Goal: Information Seeking & Learning: Learn about a topic

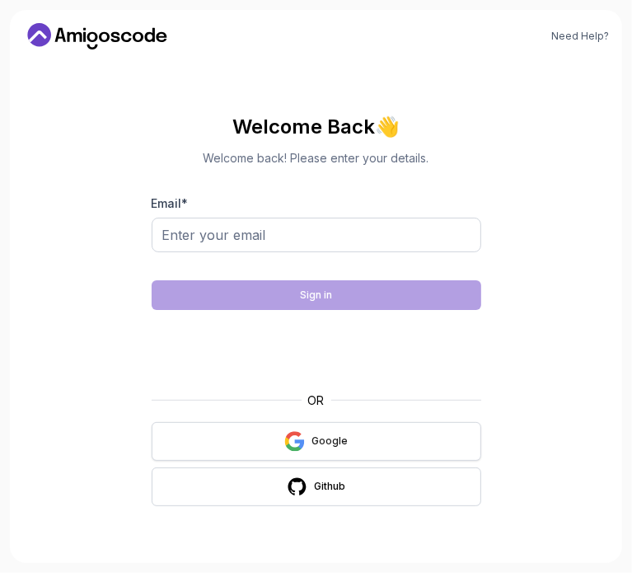
click at [265, 437] on button "Google" at bounding box center [317, 441] width 330 height 39
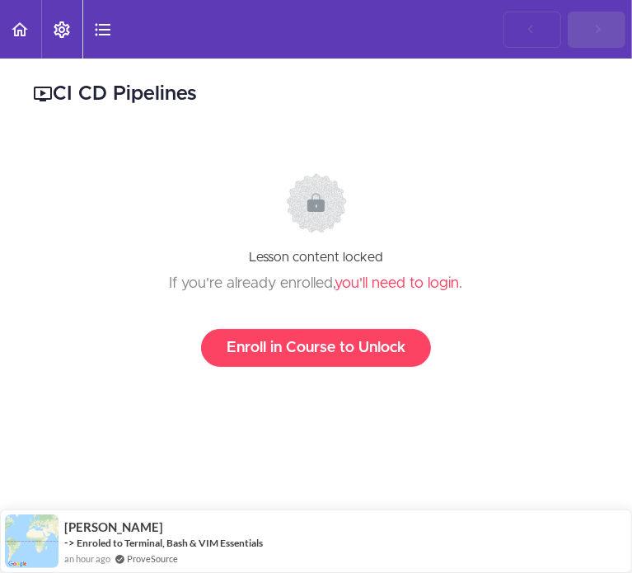
scroll to position [928, 0]
click at [30, 26] on link "Back to course curriculum" at bounding box center [20, 29] width 41 height 58
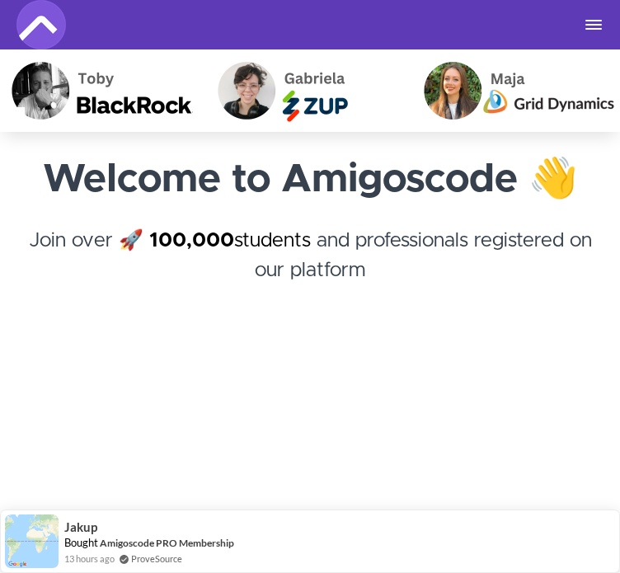
click at [587, 22] on button "Toggle navigation" at bounding box center [593, 24] width 20 height 13
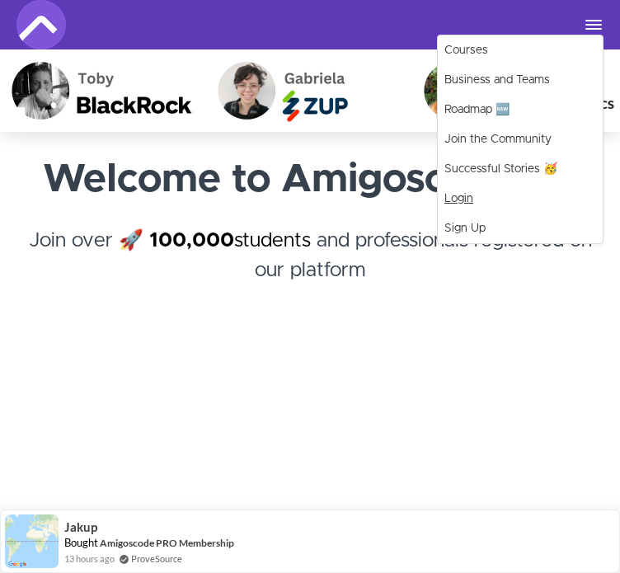
click at [460, 194] on link "Login" at bounding box center [519, 199] width 165 height 30
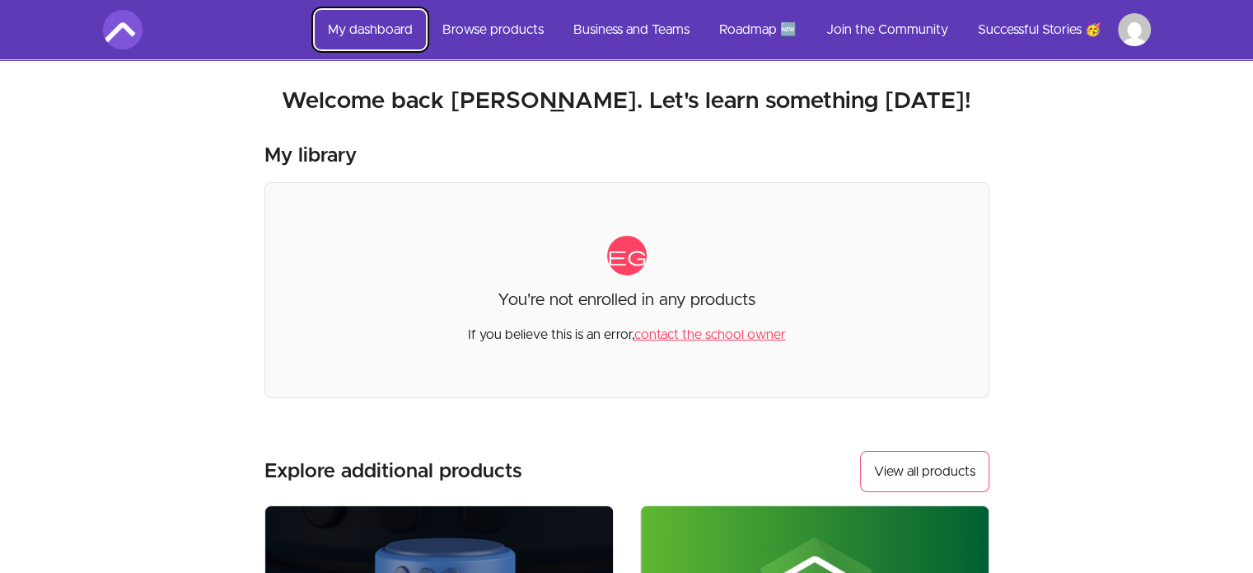
click at [362, 28] on link "My dashboard" at bounding box center [370, 30] width 111 height 40
click at [487, 32] on link "Browse products" at bounding box center [493, 30] width 128 height 40
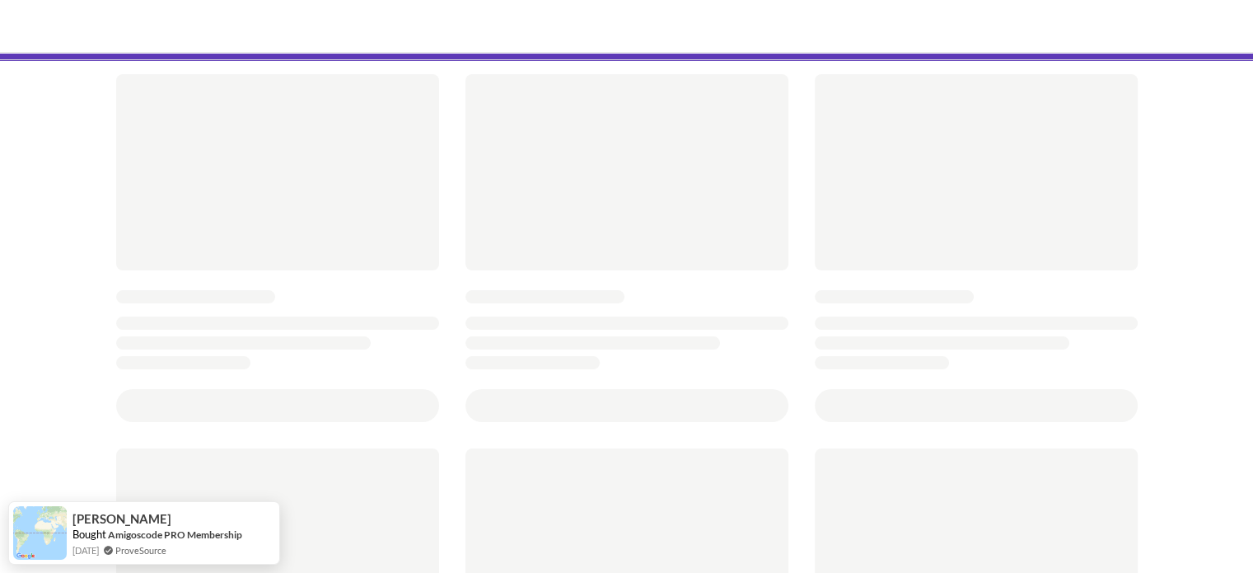
scroll to position [87, 0]
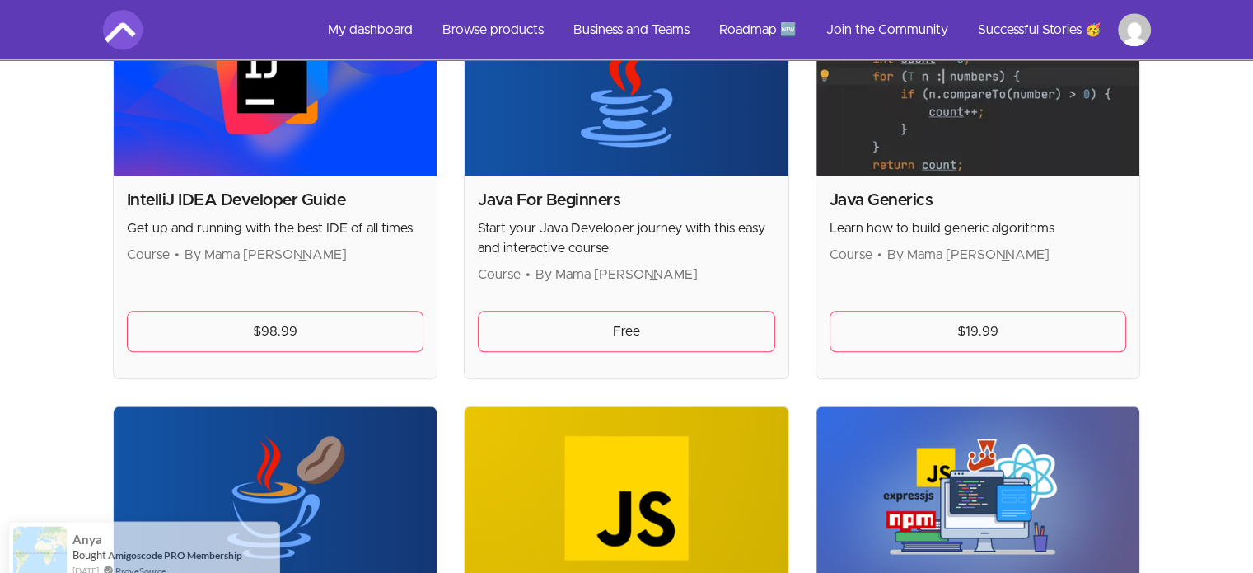
scroll to position [1668, 0]
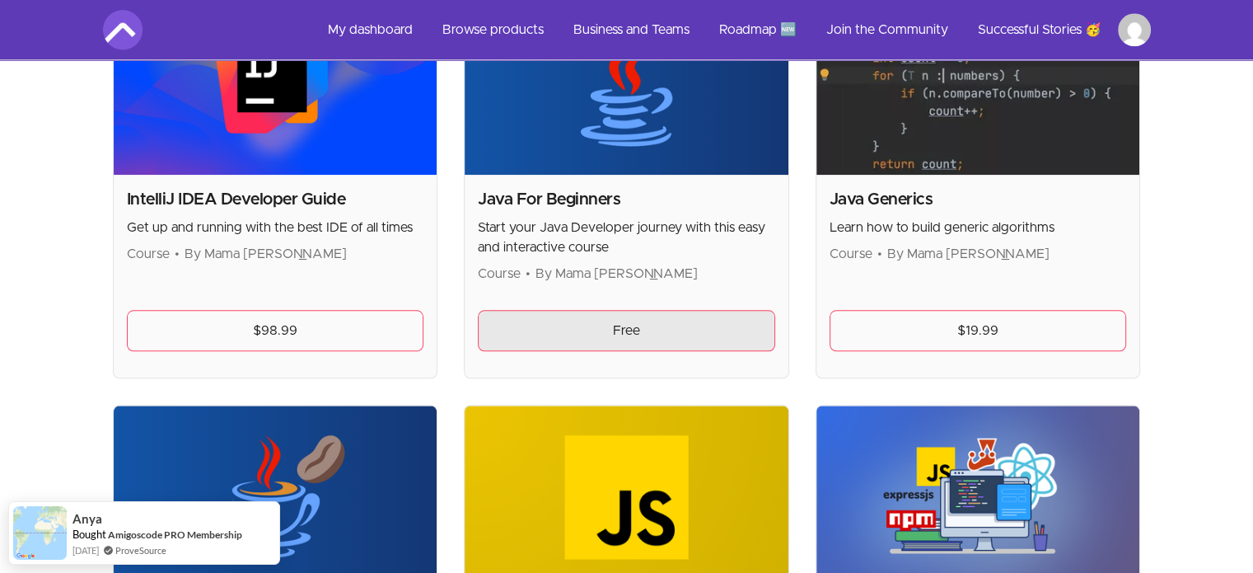
click at [624, 328] on link "Free" at bounding box center [626, 330] width 297 height 41
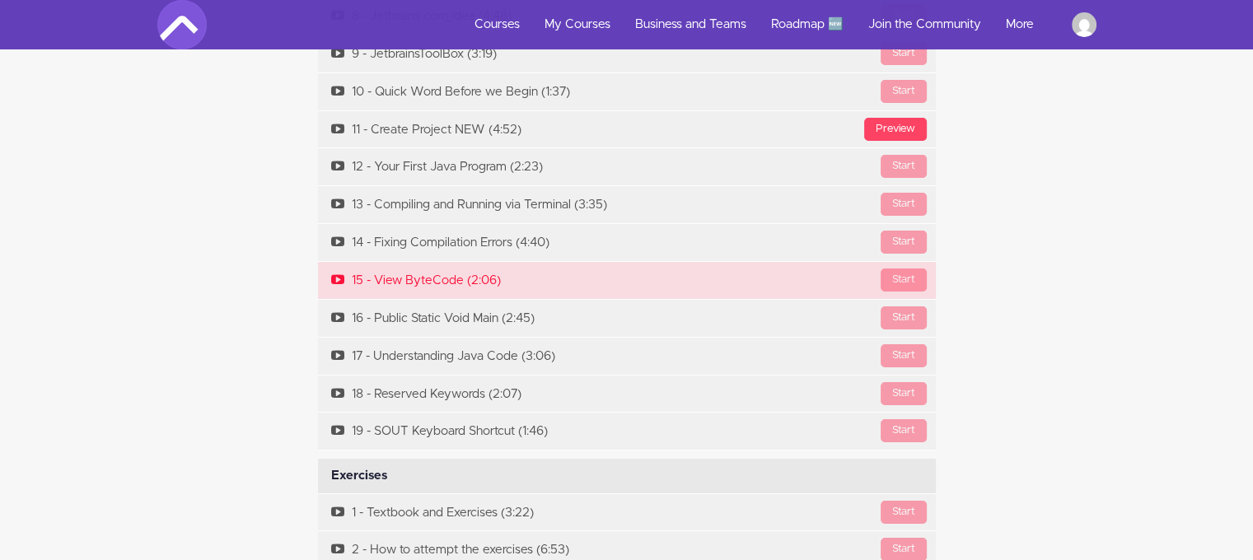
scroll to position [6465, 0]
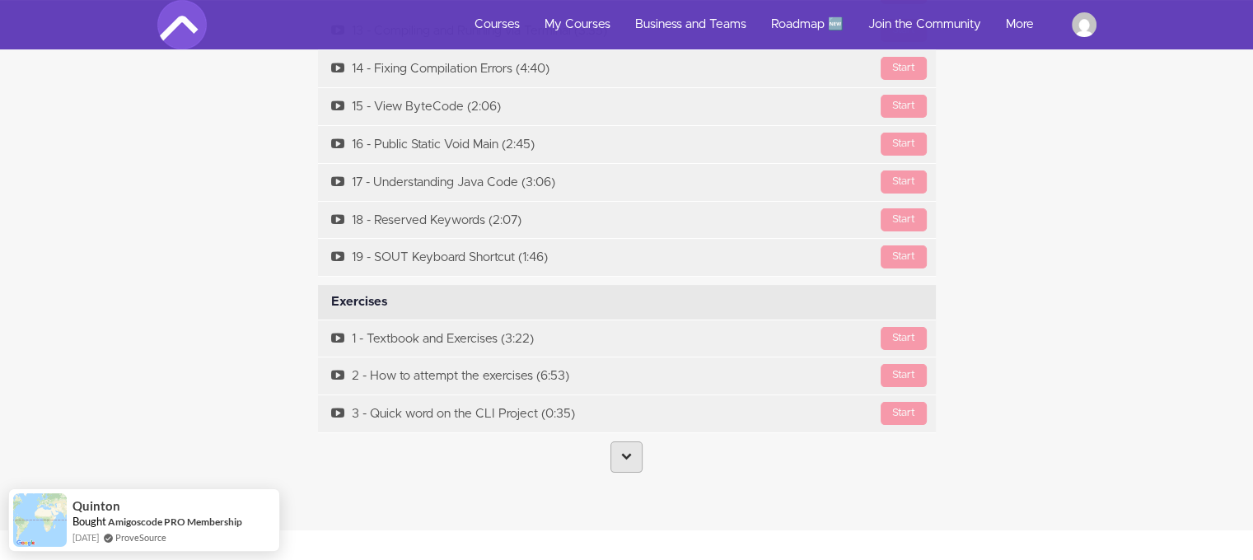
click at [632, 442] on link at bounding box center [626, 457] width 32 height 31
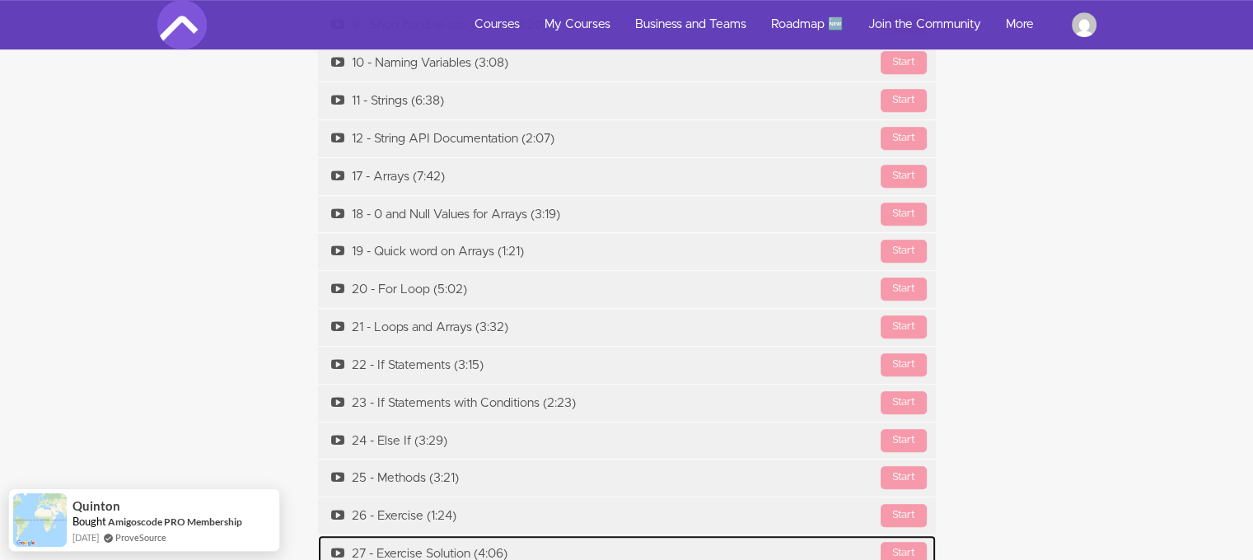
scroll to position [7236, 0]
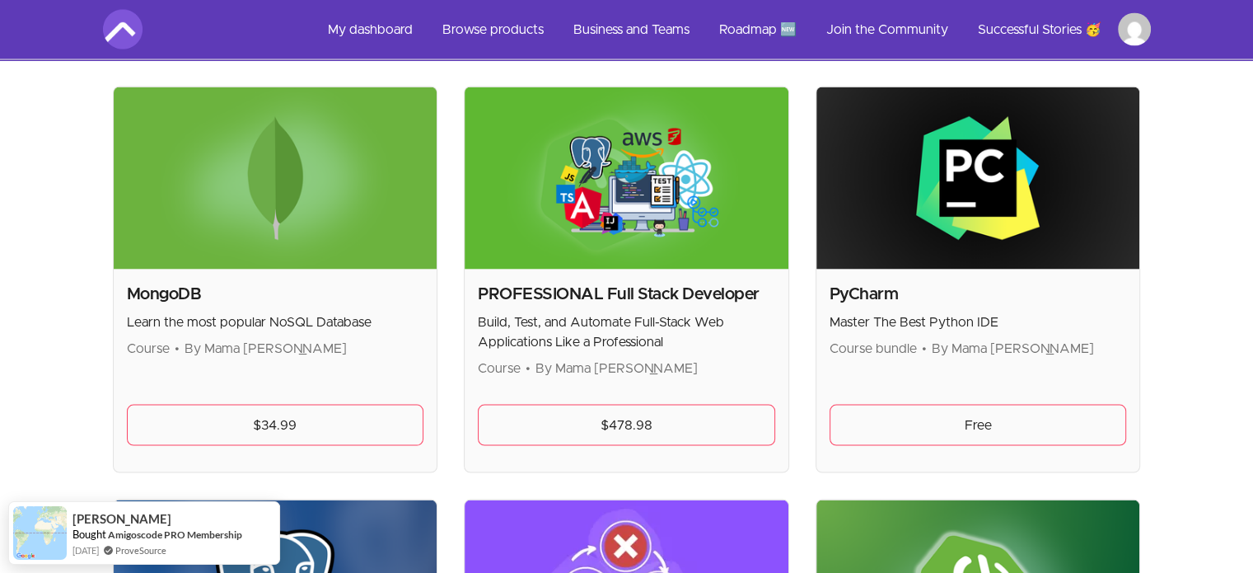
scroll to position [3206, 0]
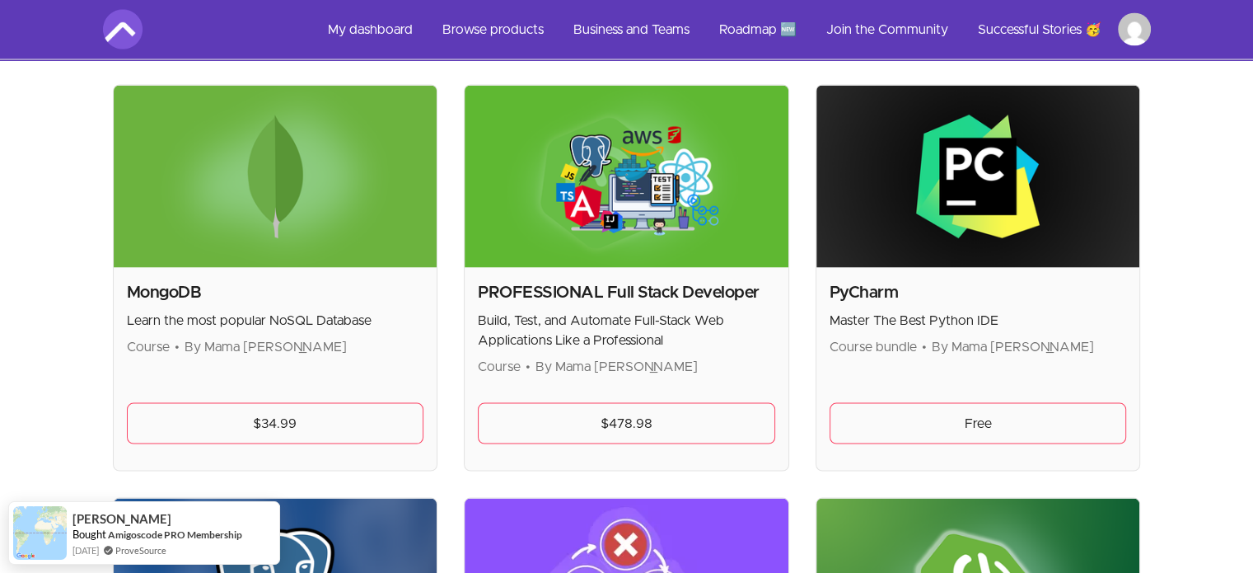
click at [751, 357] on p "Course • By Mama Samba Braima Nelson" at bounding box center [626, 367] width 297 height 20
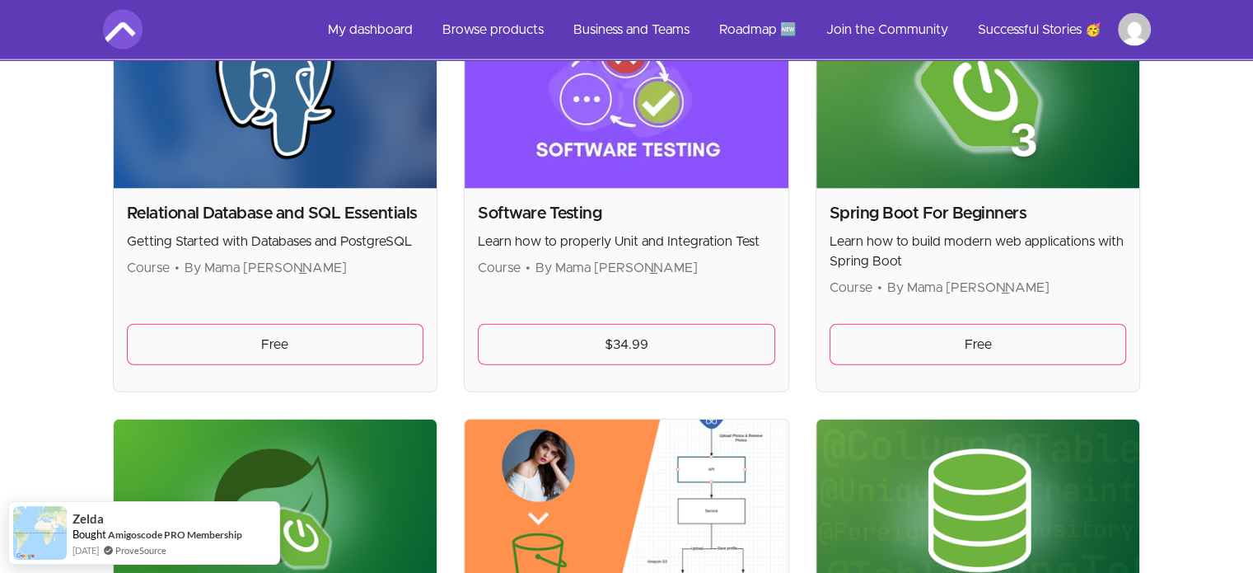
scroll to position [3697, 0]
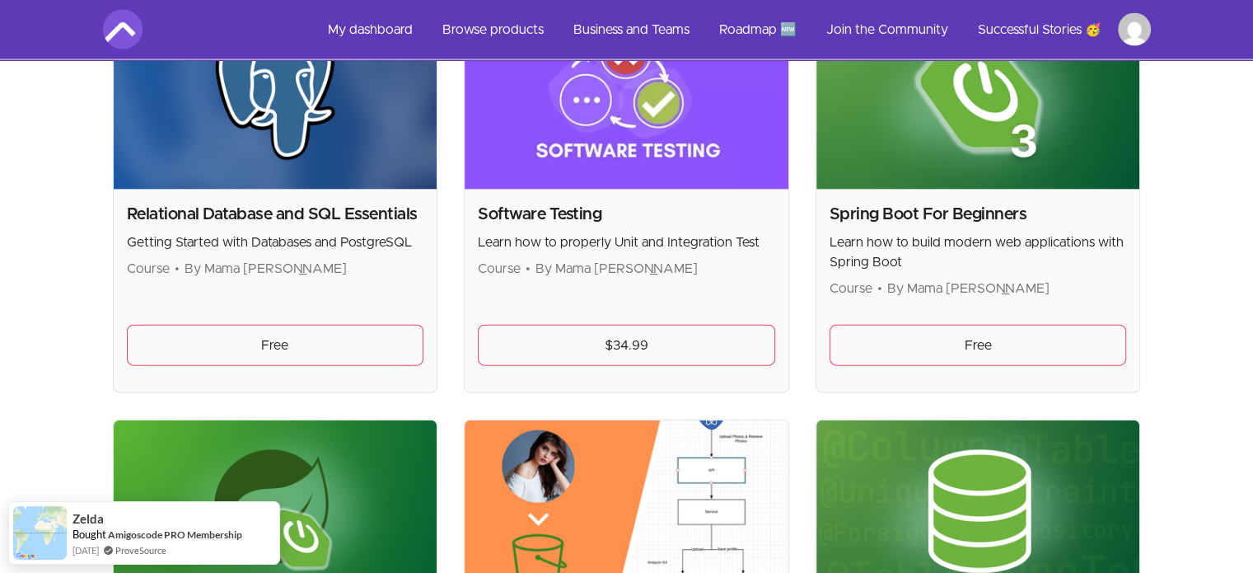
click at [557, 134] on img at bounding box center [627, 98] width 324 height 182
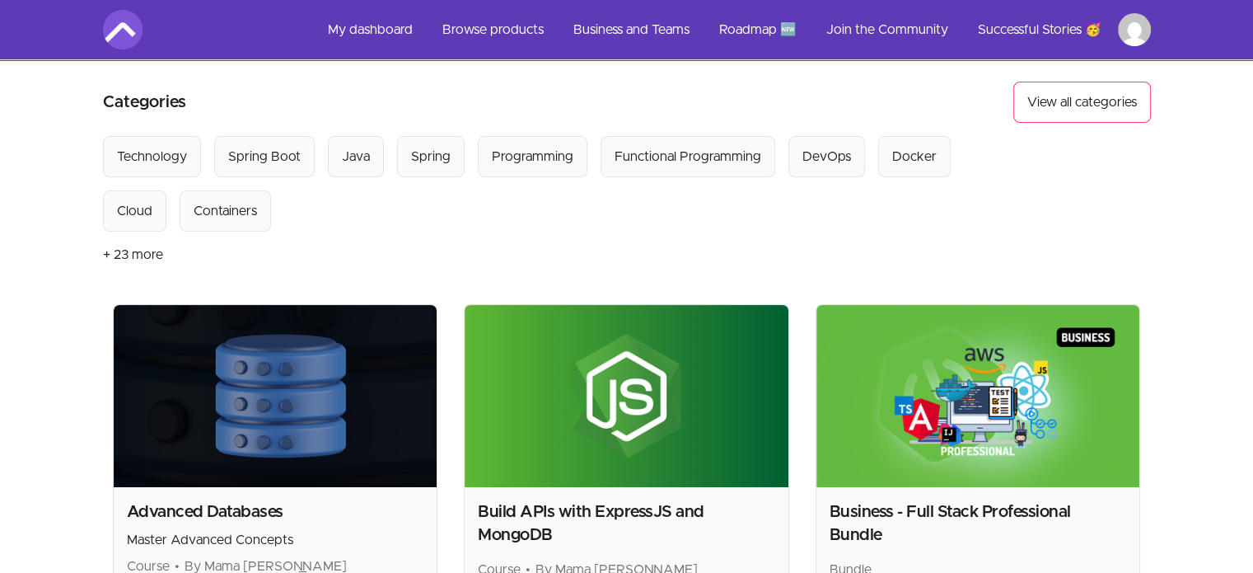
scroll to position [112, 0]
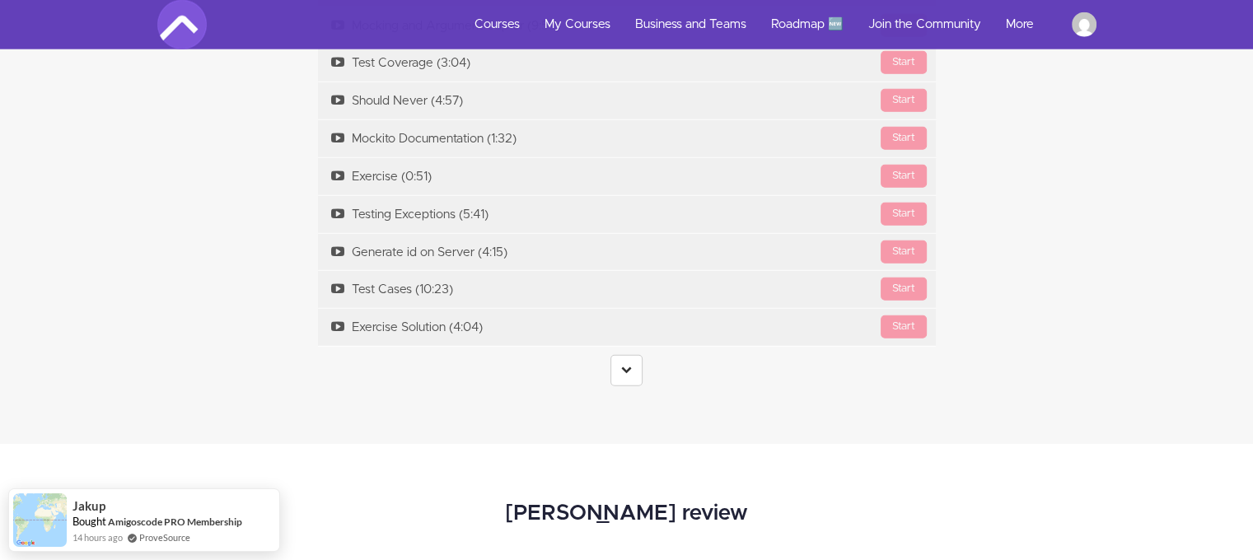
scroll to position [4304, 0]
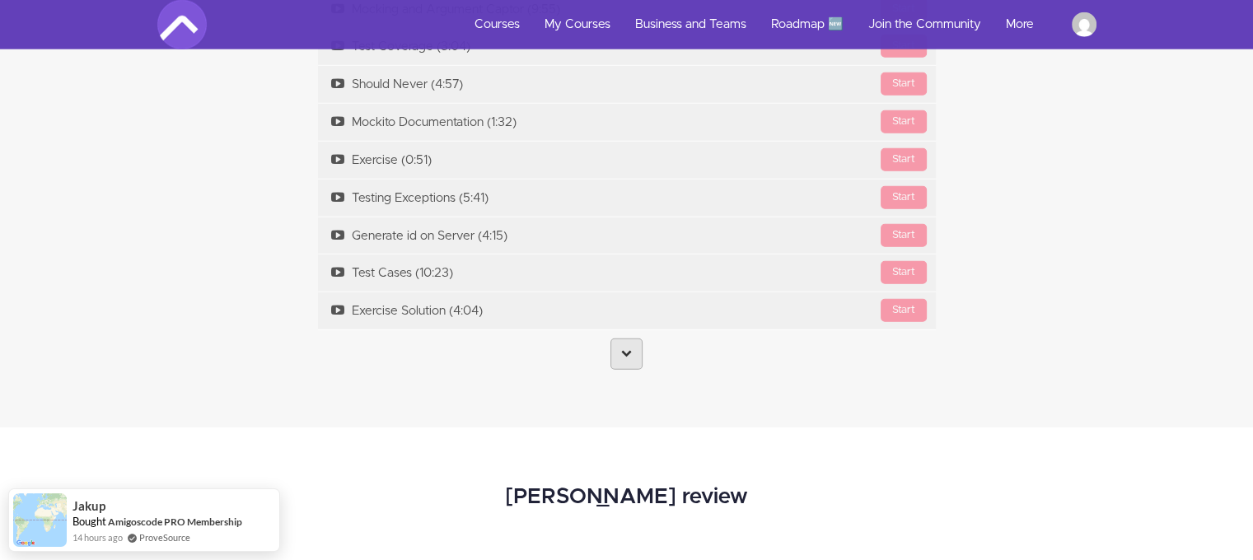
click at [636, 355] on link at bounding box center [626, 354] width 32 height 31
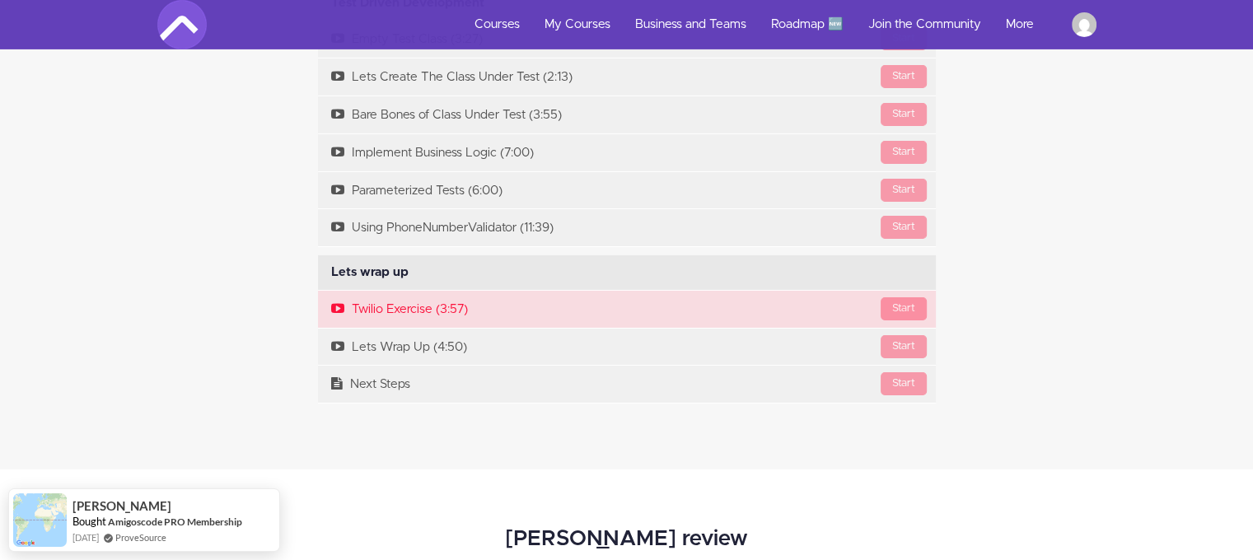
scroll to position [5543, 0]
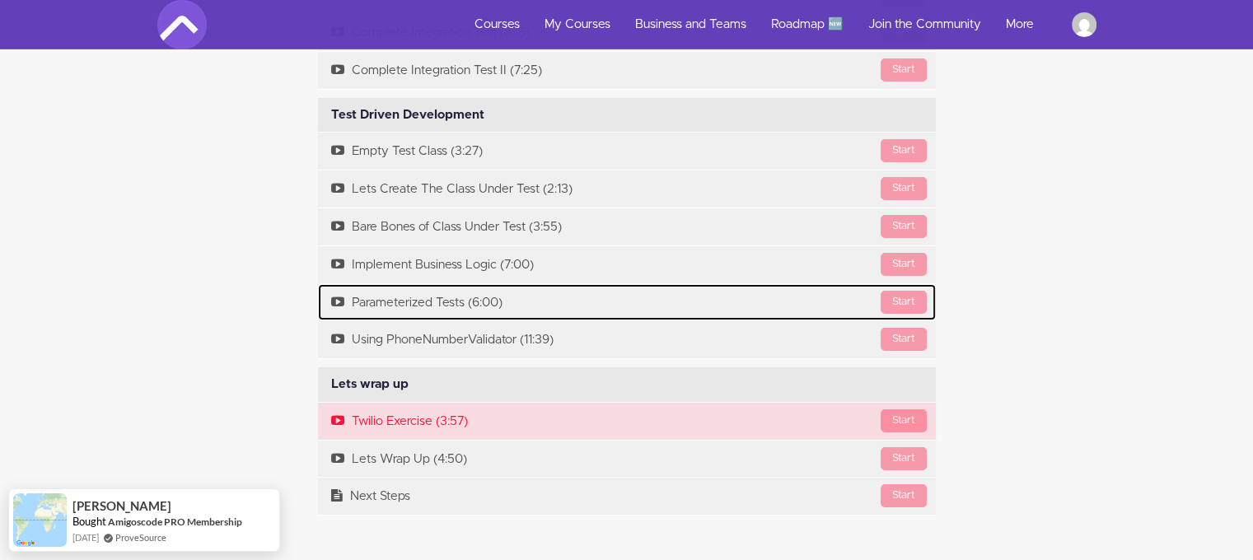
click at [526, 293] on link "Start Parameterized Tests (6:00)" at bounding box center [627, 302] width 618 height 37
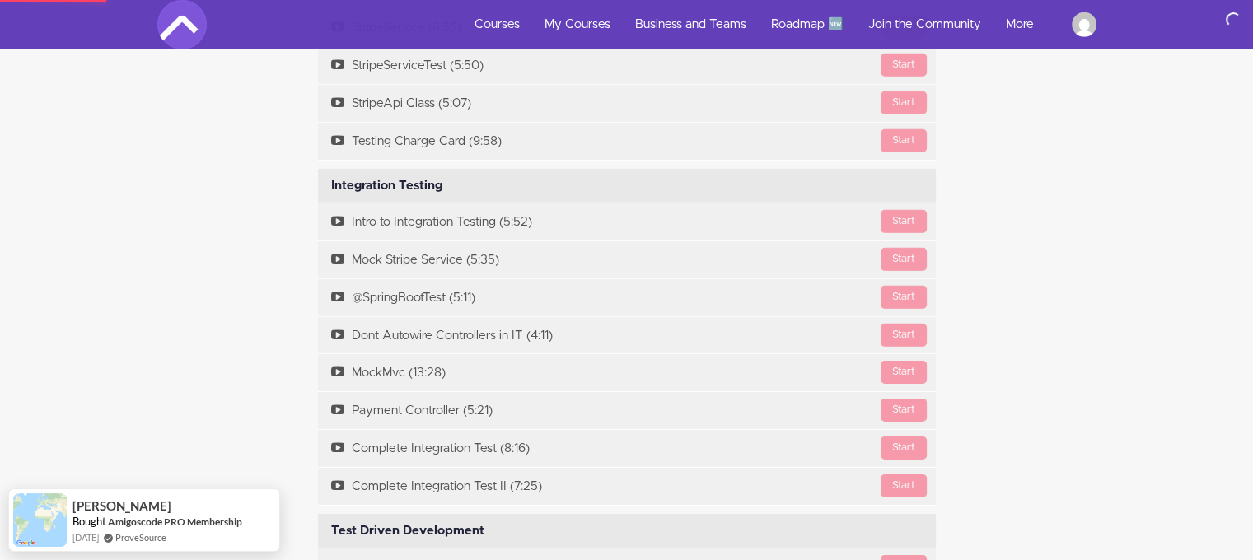
scroll to position [4849, 0]
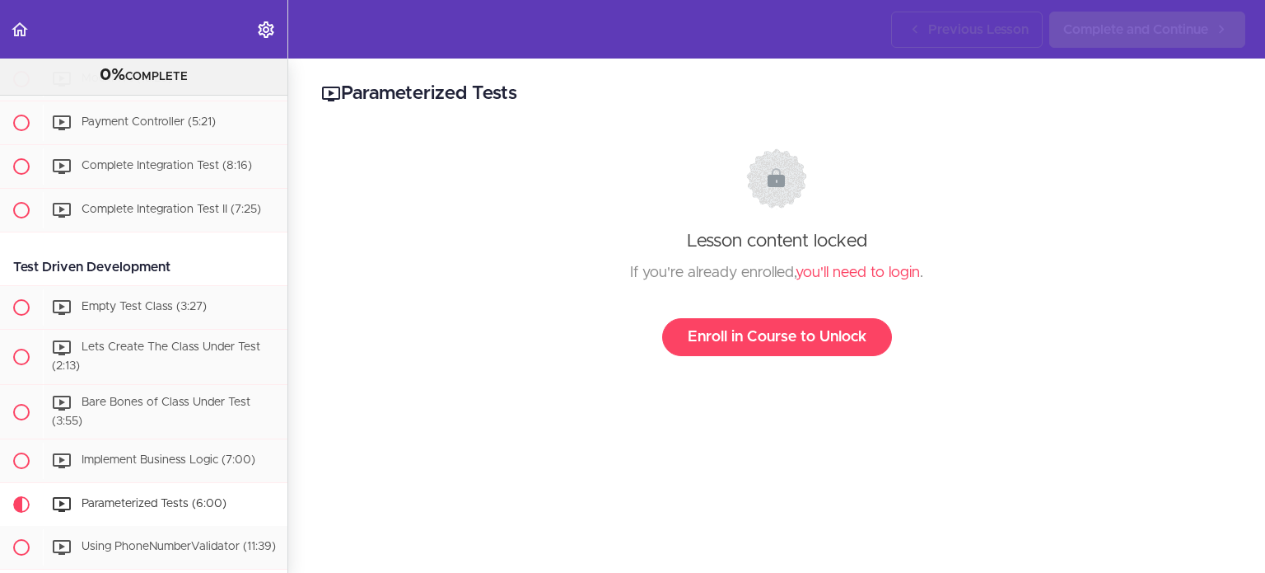
scroll to position [2712, 0]
